Goal: Navigation & Orientation: Find specific page/section

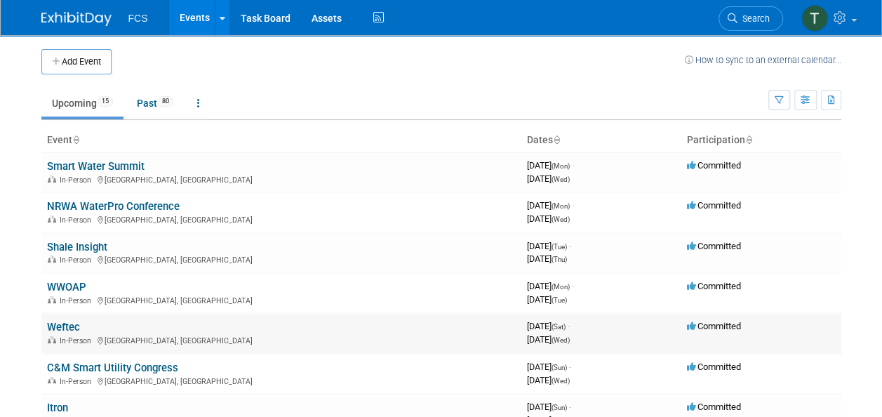
click at [52, 326] on link "Weftec" at bounding box center [63, 327] width 33 height 13
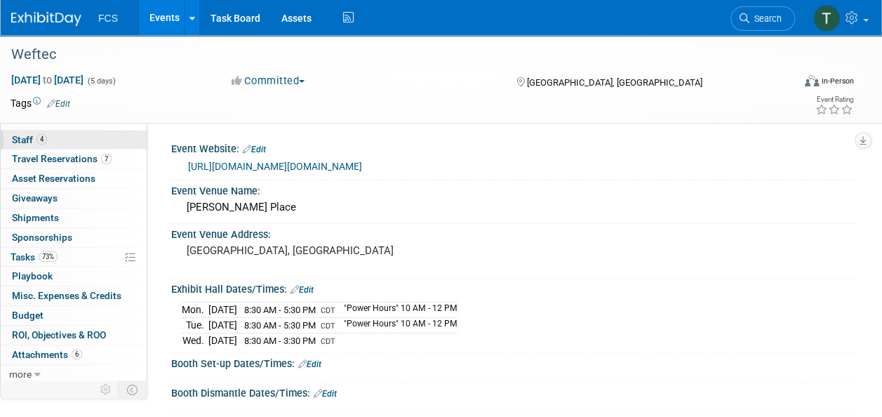
click at [25, 137] on span "Staff 4" at bounding box center [29, 139] width 35 height 11
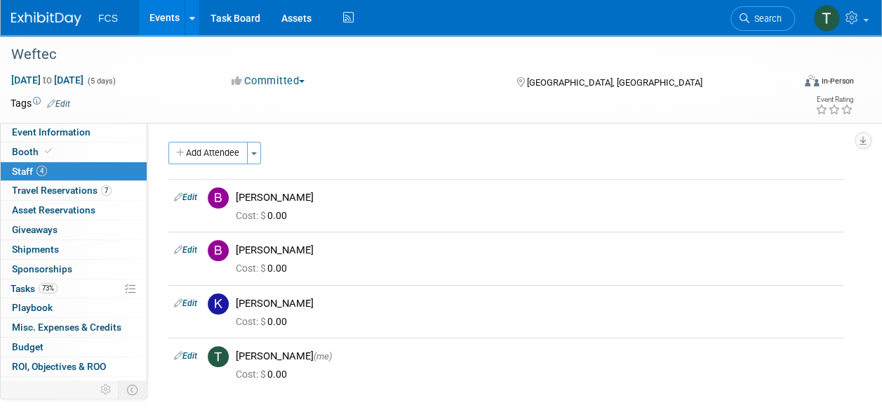
click at [166, 17] on link "Events" at bounding box center [164, 17] width 51 height 35
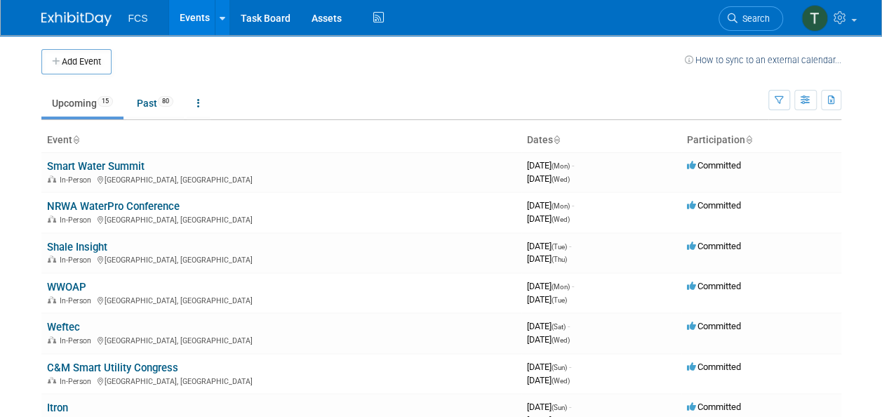
click at [90, 160] on link "Smart Water Summit" at bounding box center [96, 166] width 98 height 13
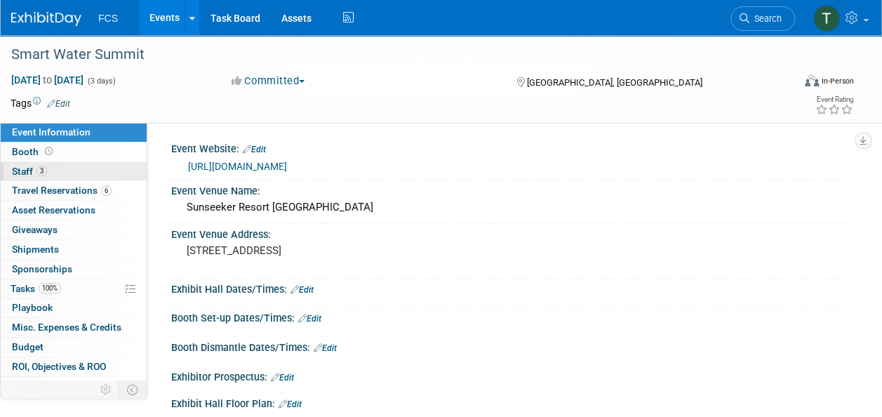
click at [20, 167] on span "Staff 3" at bounding box center [29, 171] width 35 height 11
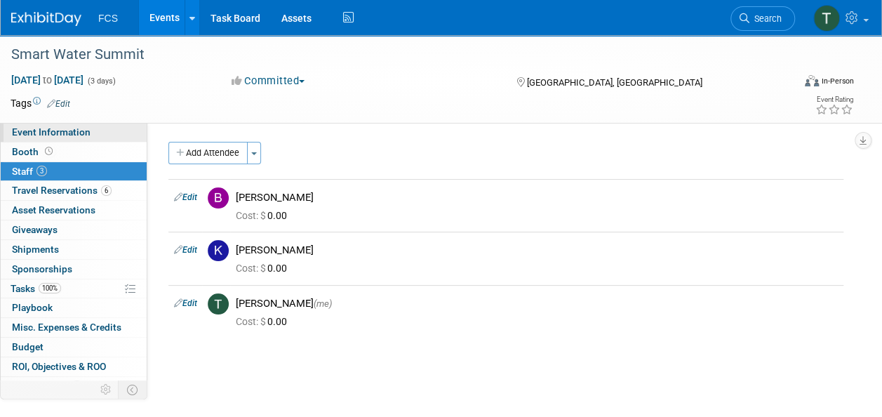
click at [49, 130] on span "Event Information" at bounding box center [51, 131] width 79 height 11
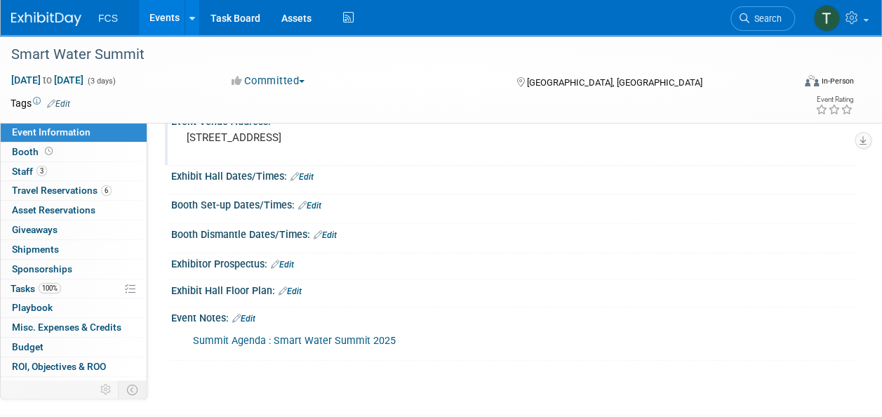
scroll to position [206, 0]
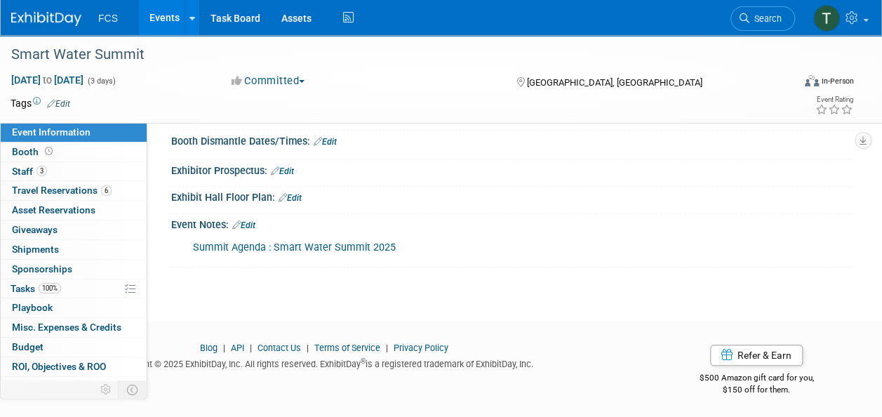
click at [321, 247] on link "Summit Agenda : Smart Water Summit 2025" at bounding box center [294, 247] width 203 height 12
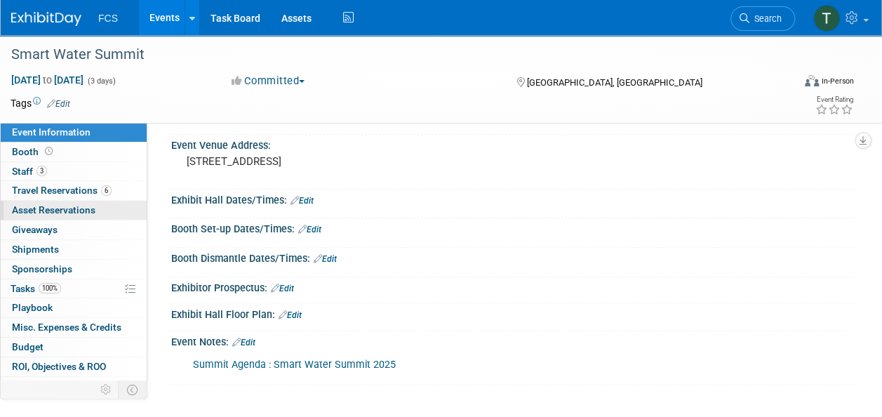
scroll to position [0, 0]
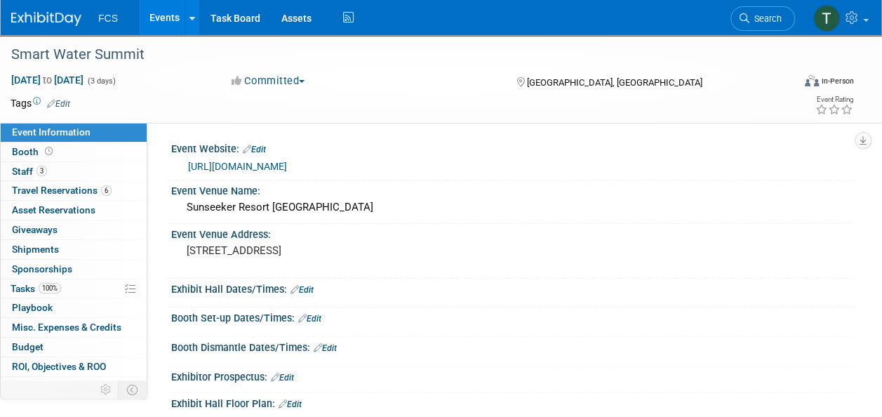
click at [163, 14] on link "Events" at bounding box center [164, 17] width 51 height 35
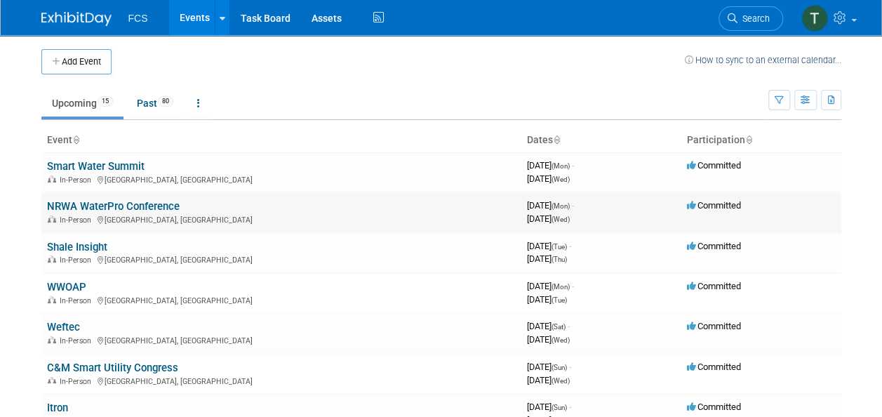
click at [86, 208] on link "NRWA WaterPro Conference" at bounding box center [113, 206] width 133 height 13
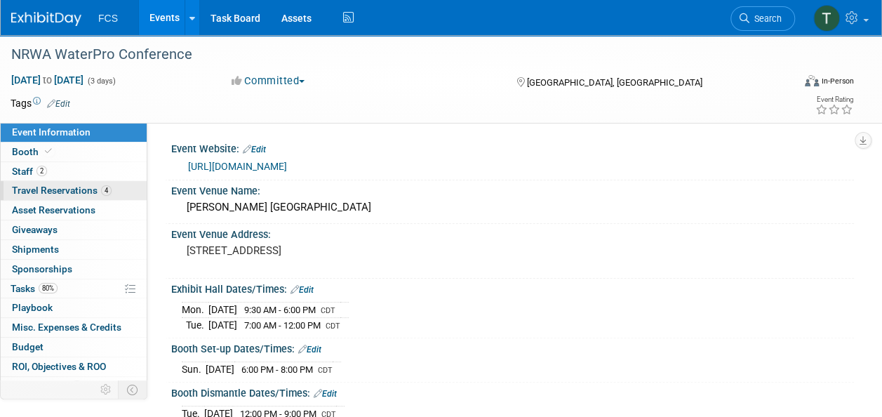
click at [72, 181] on link "4 Travel Reservations 4" at bounding box center [74, 190] width 146 height 19
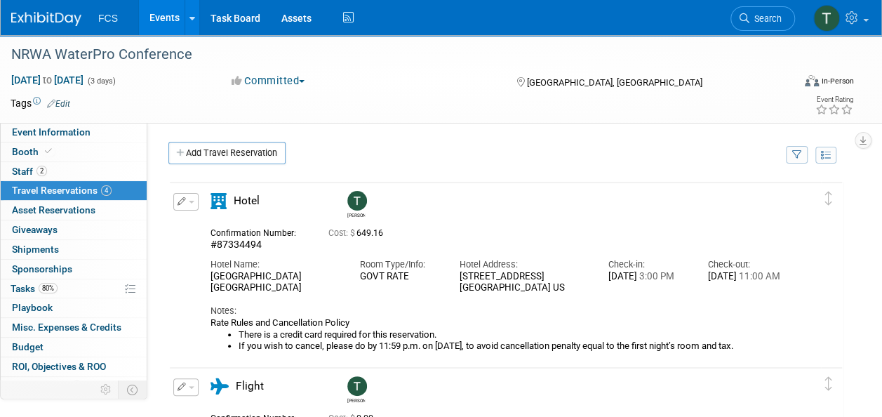
click at [153, 14] on link "Events" at bounding box center [164, 17] width 51 height 35
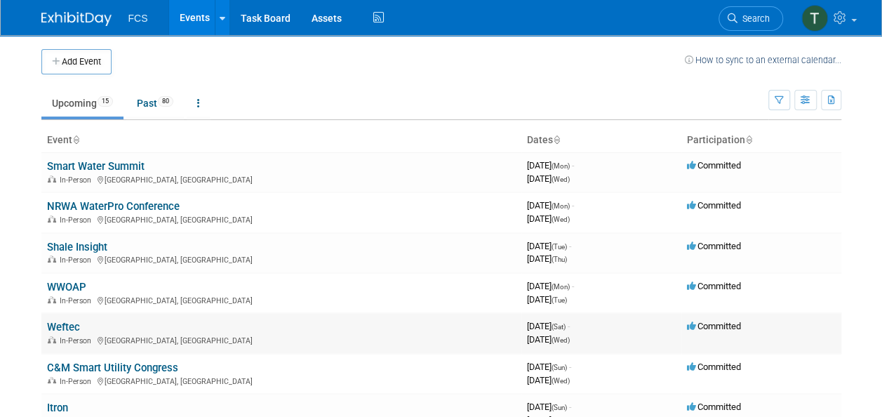
click at [63, 331] on link "Weftec" at bounding box center [63, 327] width 33 height 13
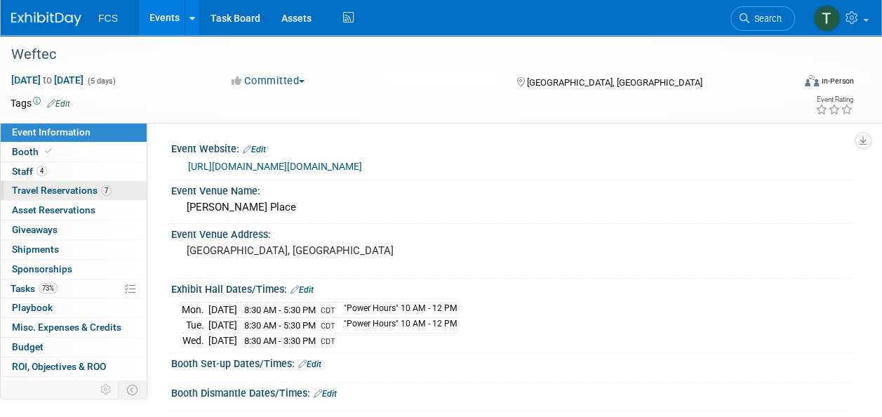
click at [39, 185] on span "Travel Reservations 7" at bounding box center [62, 190] width 100 height 11
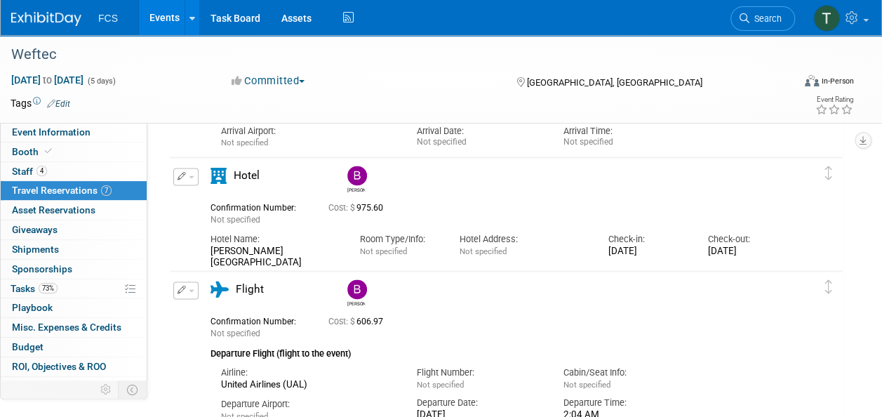
scroll to position [900, 0]
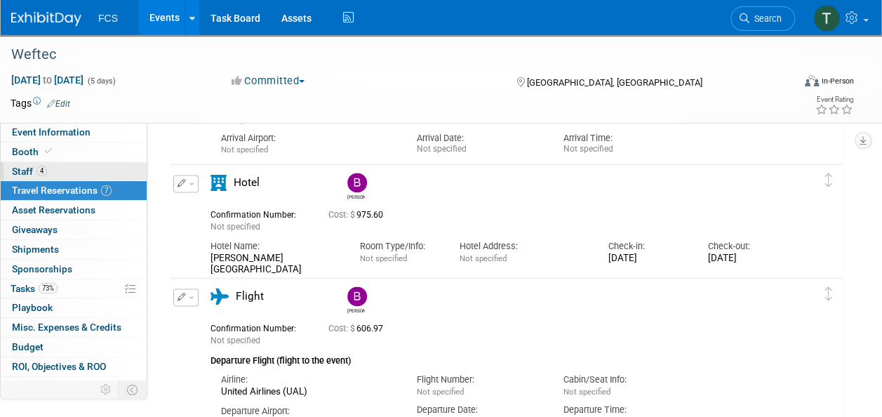
click at [34, 169] on span "Staff 4" at bounding box center [29, 171] width 35 height 11
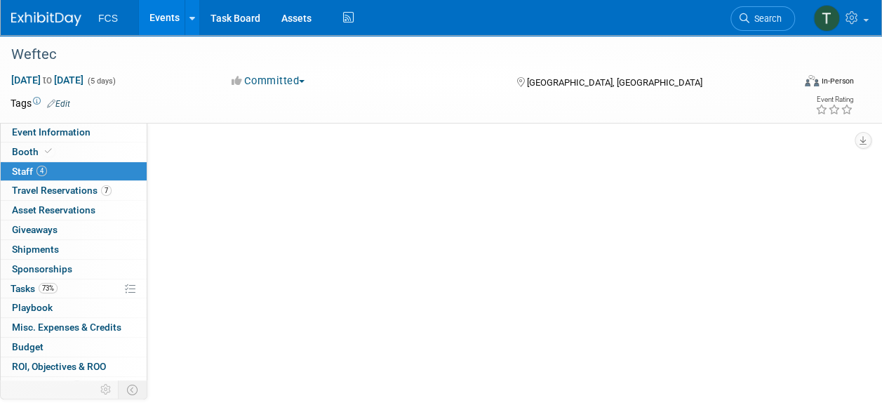
scroll to position [0, 0]
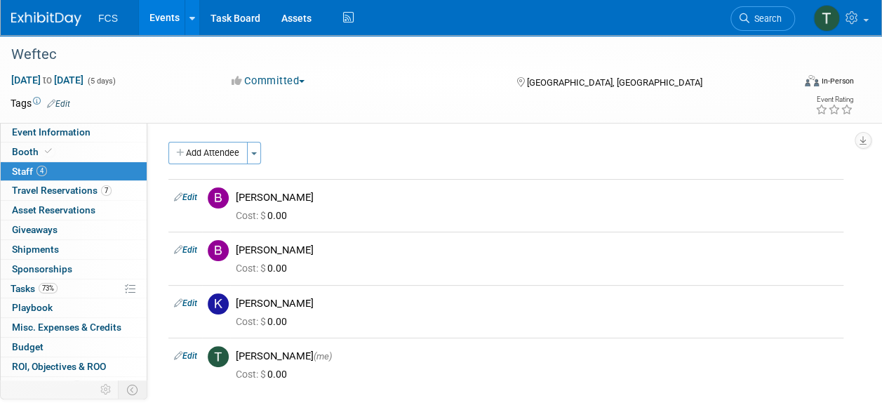
click at [161, 17] on link "Events" at bounding box center [164, 17] width 51 height 35
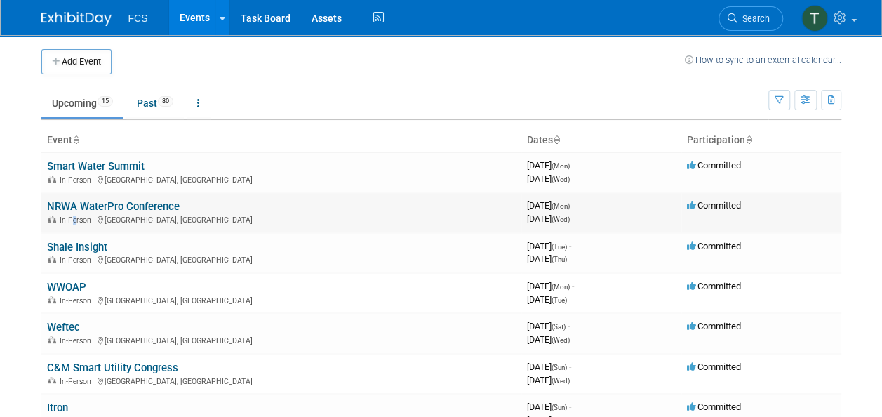
click at [76, 213] on div "In-Person [GEOGRAPHIC_DATA], [GEOGRAPHIC_DATA]" at bounding box center [281, 218] width 469 height 11
drag, startPoint x: 76, startPoint y: 213, endPoint x: 132, endPoint y: 202, distance: 57.3
click at [132, 202] on link "NRWA WaterPro Conference" at bounding box center [113, 206] width 133 height 13
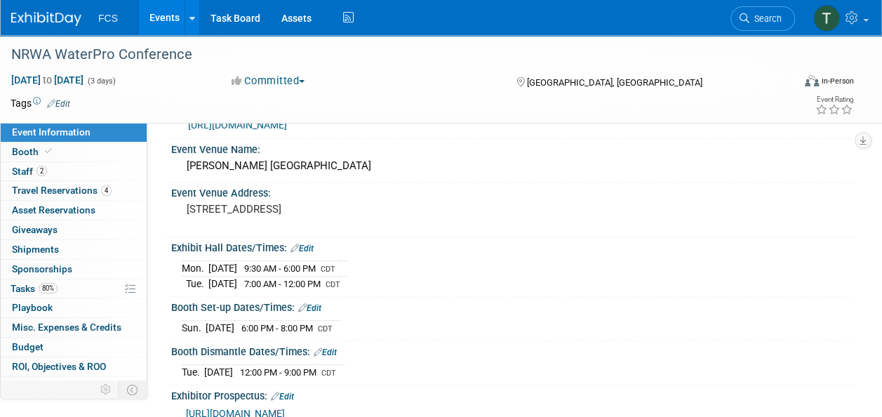
scroll to position [70, 0]
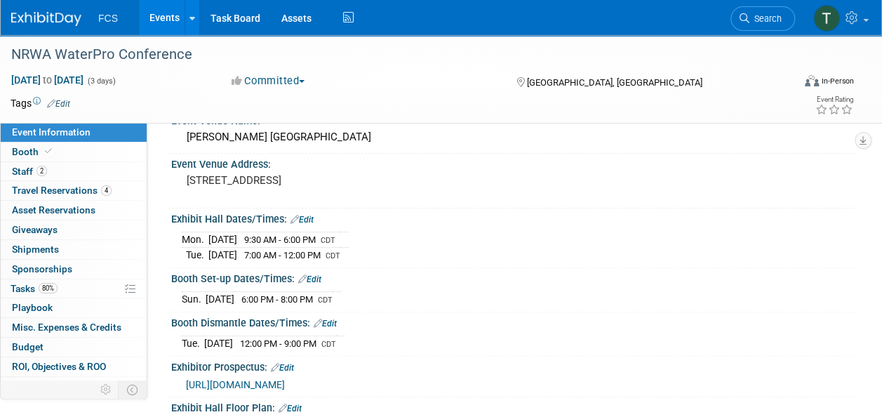
click at [161, 18] on link "Events" at bounding box center [164, 17] width 51 height 35
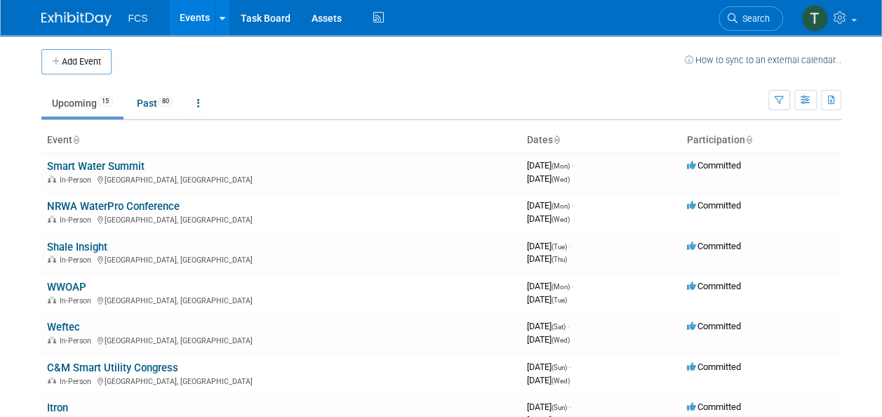
click at [65, 324] on link "Weftec" at bounding box center [63, 327] width 33 height 13
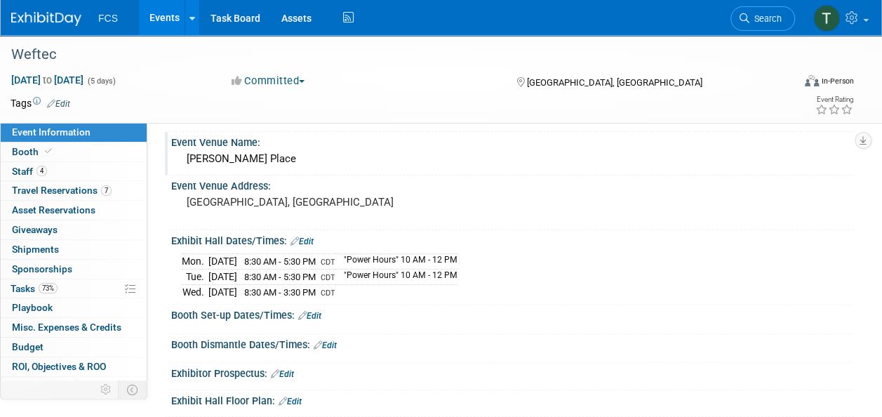
scroll to position [70, 0]
